Goal: Navigation & Orientation: Go to known website

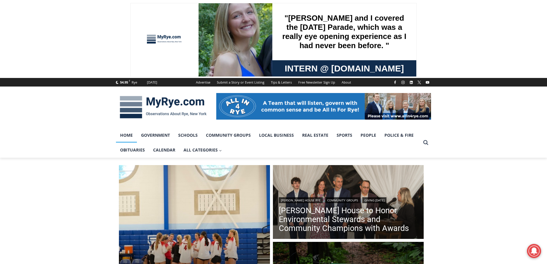
click at [128, 135] on link "Home" at bounding box center [126, 135] width 21 height 15
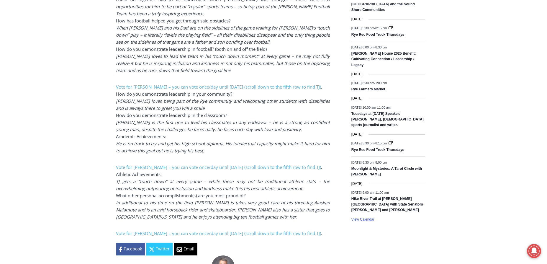
scroll to position [974, 0]
